Goal: Transaction & Acquisition: Purchase product/service

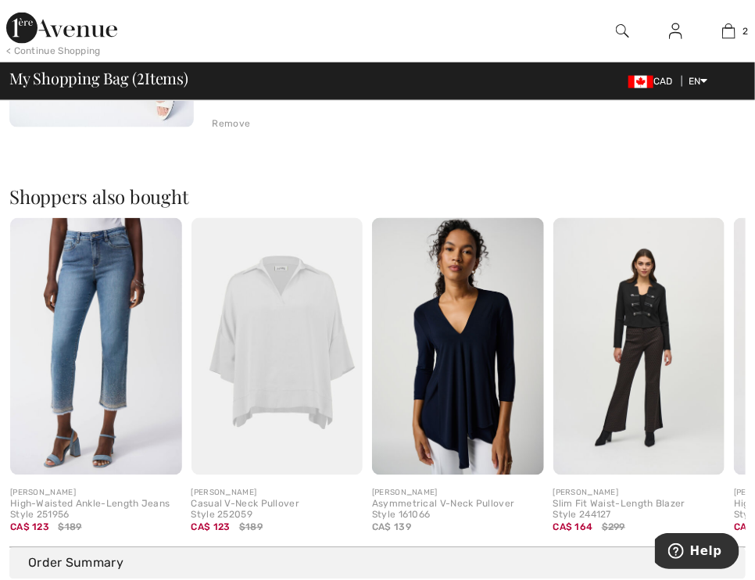
scroll to position [704, 0]
click at [406, 499] on div "Asymmetrical V-Neck Pullover Style 161066" at bounding box center [458, 510] width 172 height 22
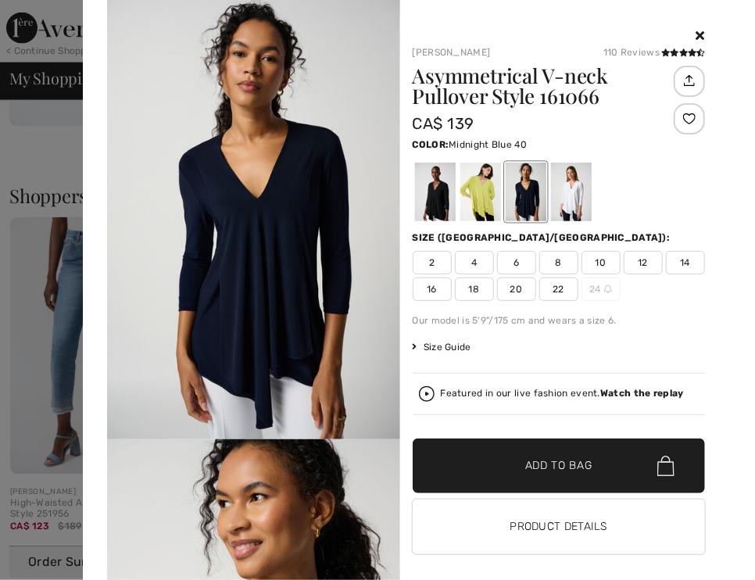
click at [508, 182] on div at bounding box center [525, 192] width 41 height 59
click at [536, 285] on span "20" at bounding box center [516, 288] width 39 height 23
click at [525, 465] on span "Add to Bag" at bounding box center [558, 466] width 67 height 16
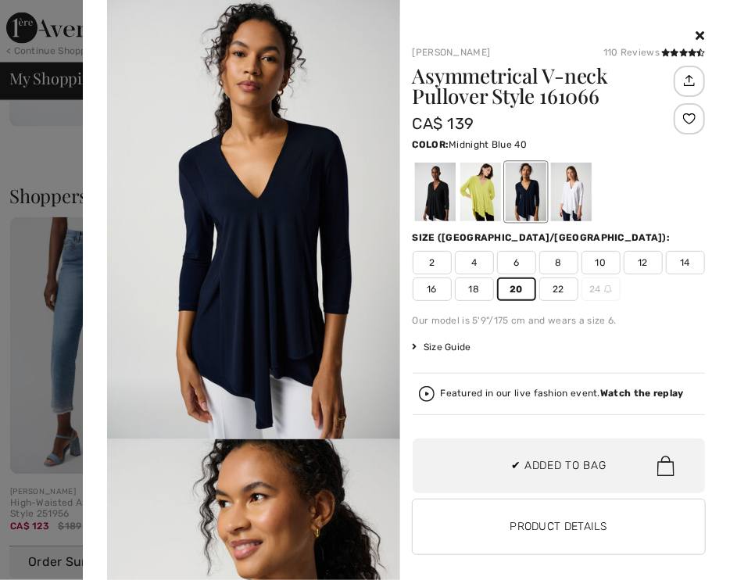
scroll to position [0, 0]
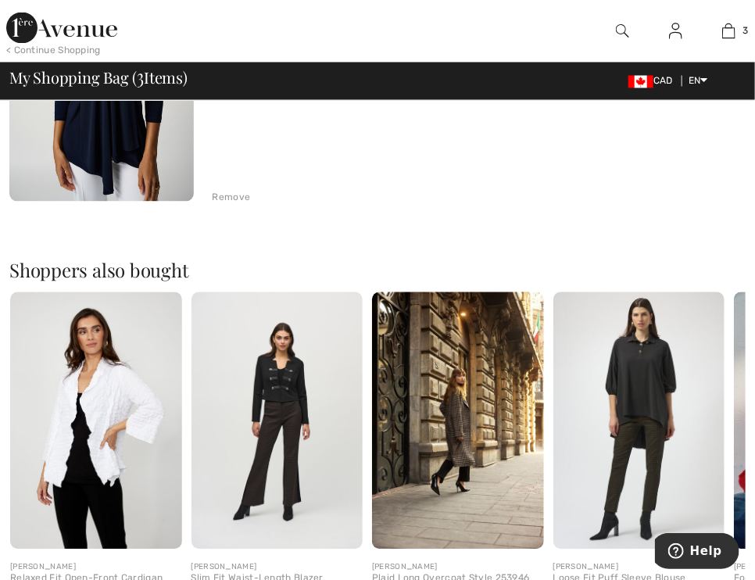
scroll to position [938, 0]
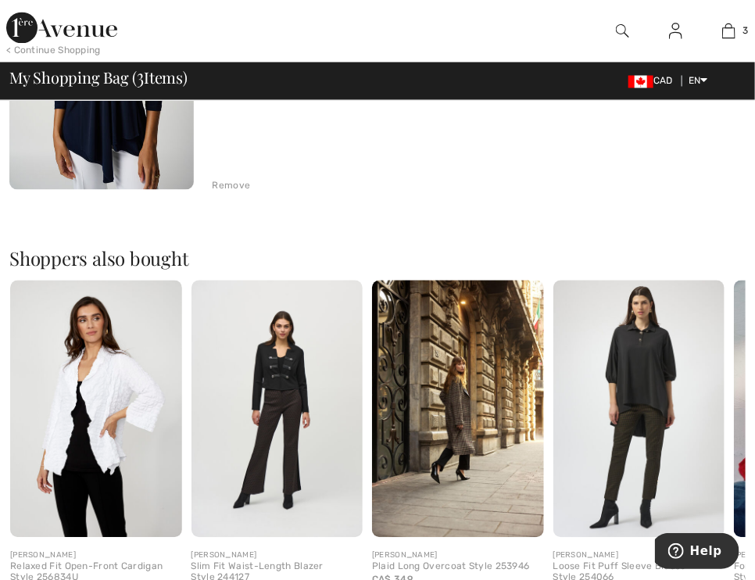
click at [113, 381] on img at bounding box center [96, 409] width 172 height 257
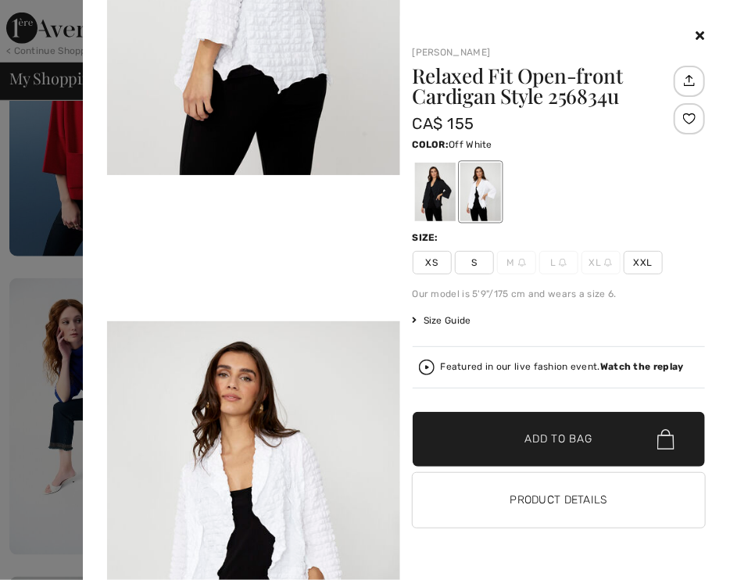
scroll to position [235, 0]
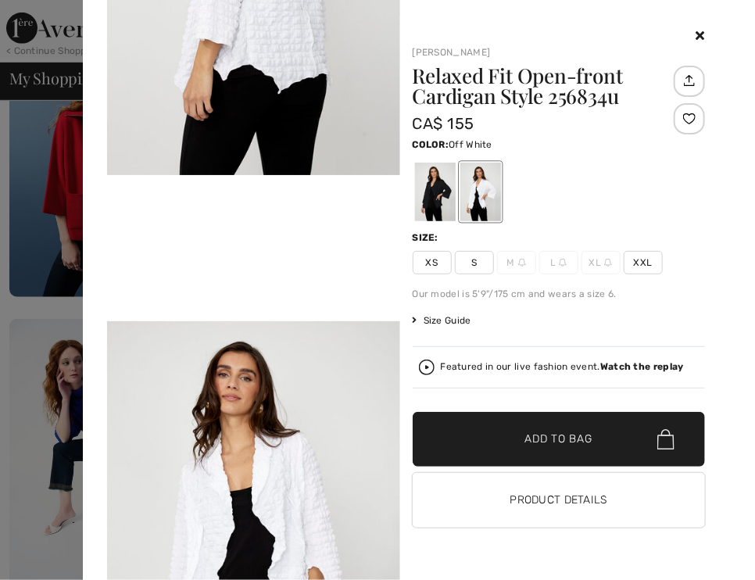
click at [722, 17] on div "Frank Lyman Relaxed Fit Open-front Cardigan Style 256834u CA$ 155 Color: Off Wh…" at bounding box center [564, 298] width 328 height 564
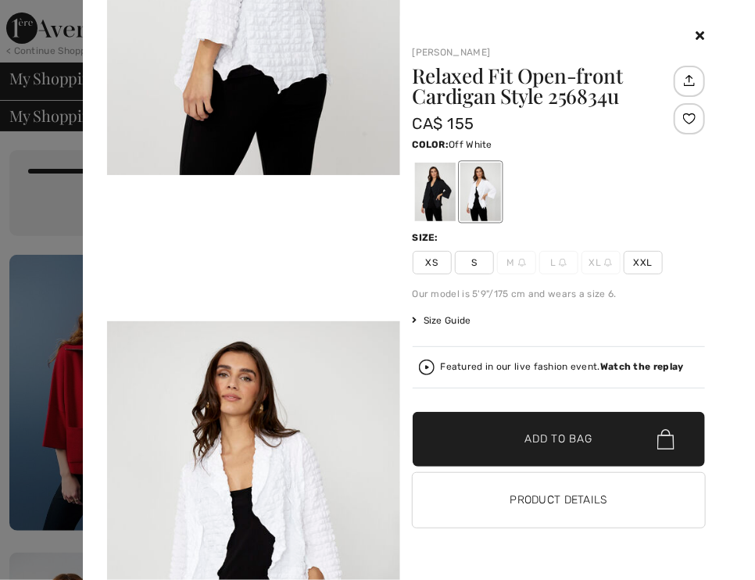
scroll to position [0, 0]
click at [665, 441] on img at bounding box center [665, 439] width 17 height 20
click at [622, 367] on strong "Watch the replay" at bounding box center [642, 366] width 84 height 11
click at [647, 367] on strong "Watch the replay" at bounding box center [642, 366] width 84 height 11
click at [637, 365] on strong "Watch the replay" at bounding box center [642, 366] width 84 height 11
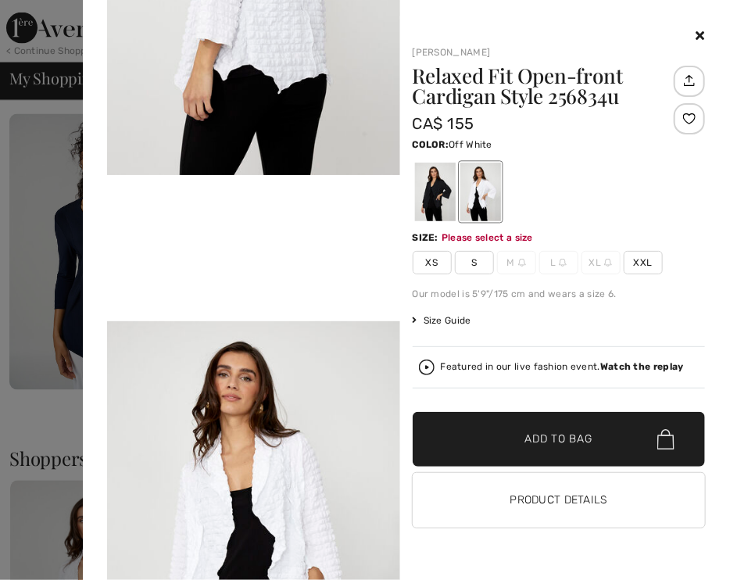
scroll to position [704, 0]
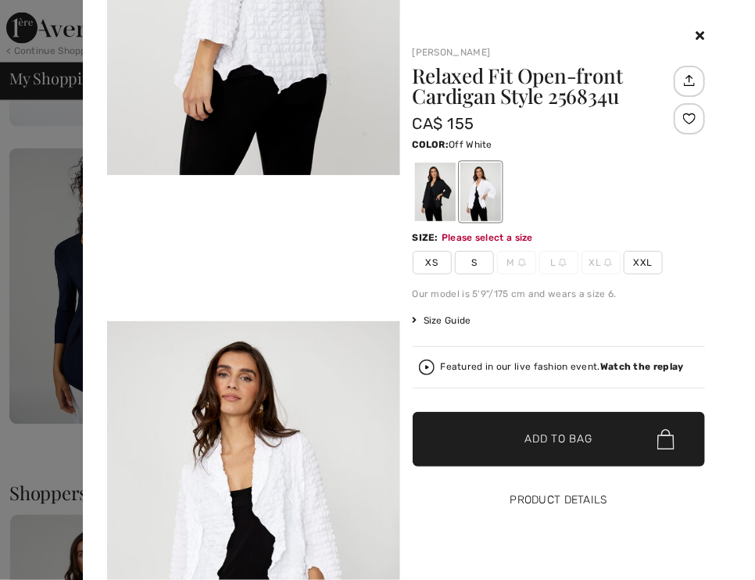
click at [528, 496] on button "Product Details" at bounding box center [559, 500] width 293 height 55
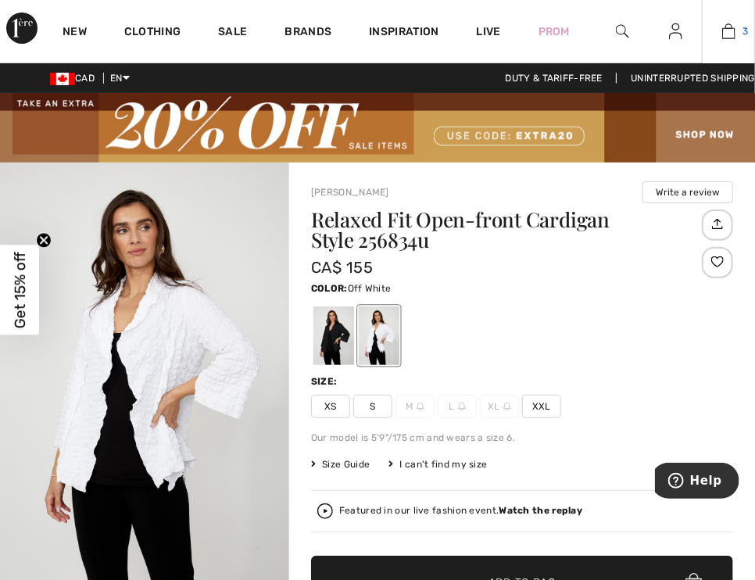
click at [726, 30] on img at bounding box center [728, 31] width 13 height 19
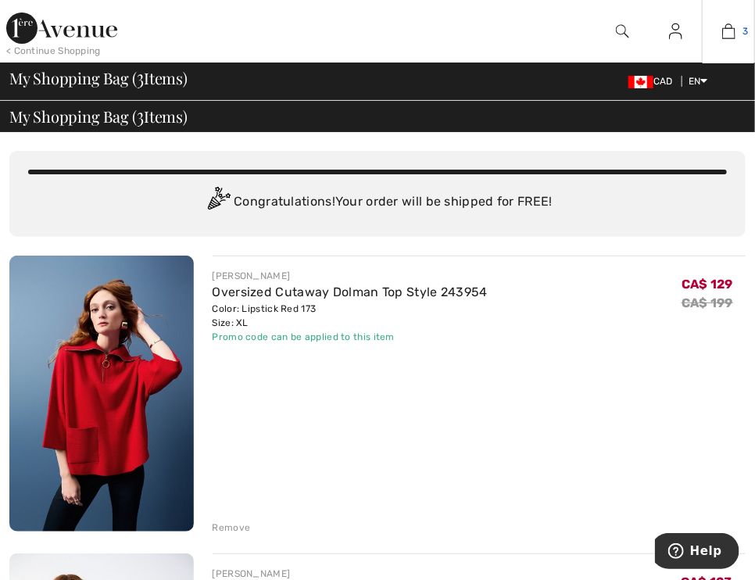
click at [726, 30] on img at bounding box center [728, 31] width 13 height 19
drag, startPoint x: 0, startPoint y: 0, endPoint x: 726, endPoint y: 30, distance: 726.8
click at [726, 30] on img at bounding box center [728, 31] width 13 height 19
click at [729, 29] on img at bounding box center [728, 31] width 13 height 19
click at [634, 80] on img at bounding box center [640, 82] width 25 height 13
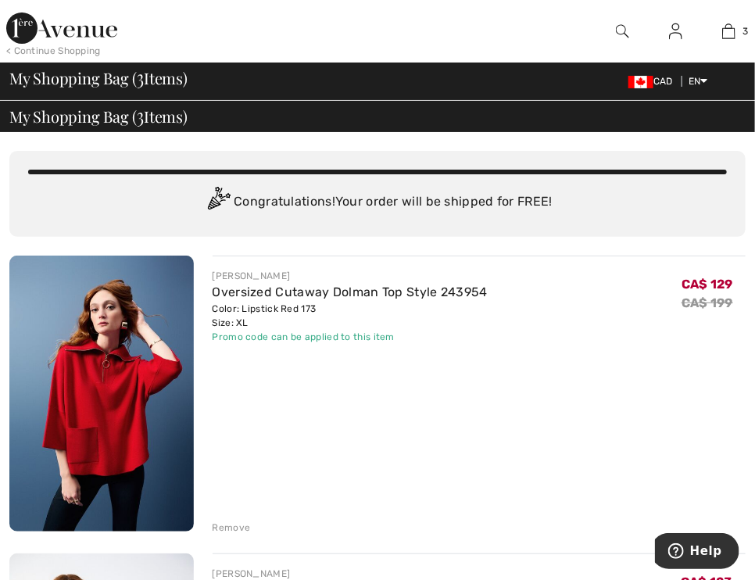
click at [206, 87] on div "My Shopping Bag ( 3 Items) CAD EN English Français" at bounding box center [377, 81] width 736 height 22
